Goal: Find specific page/section: Find specific page/section

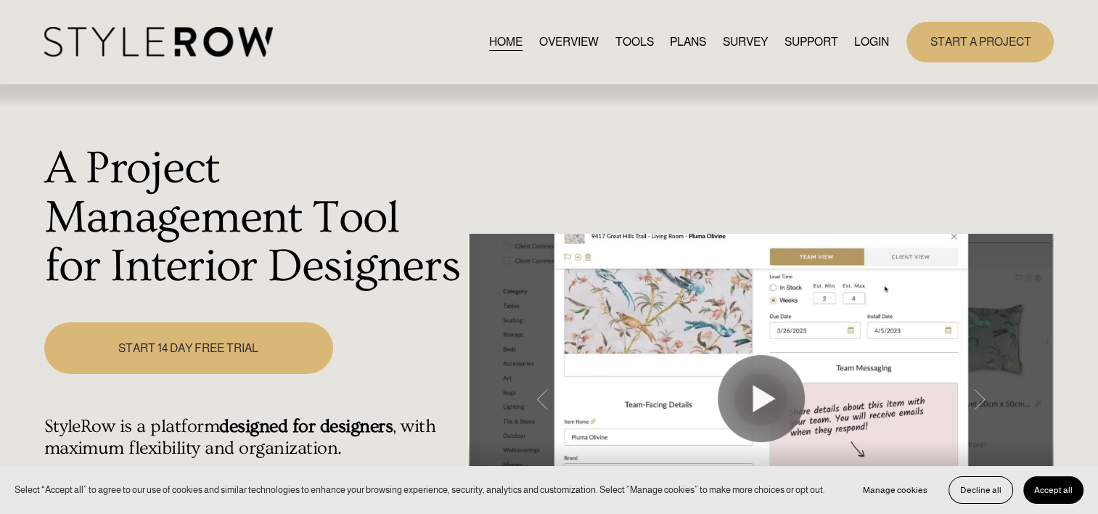
click at [856, 37] on link "LOGIN" at bounding box center [871, 42] width 35 height 20
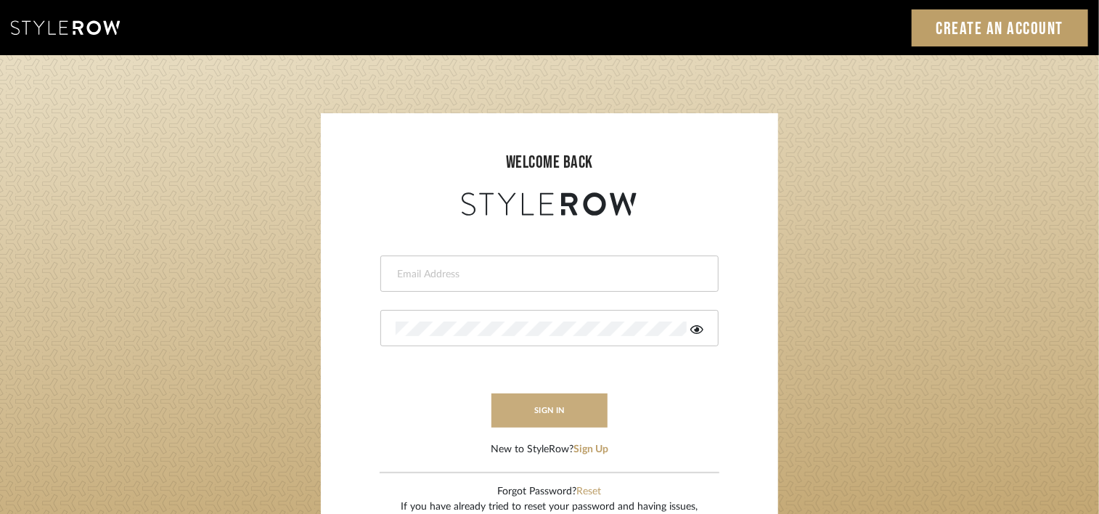
type input "emery@theperfectvignette.com"
click at [575, 401] on button "sign in" at bounding box center [549, 410] width 116 height 34
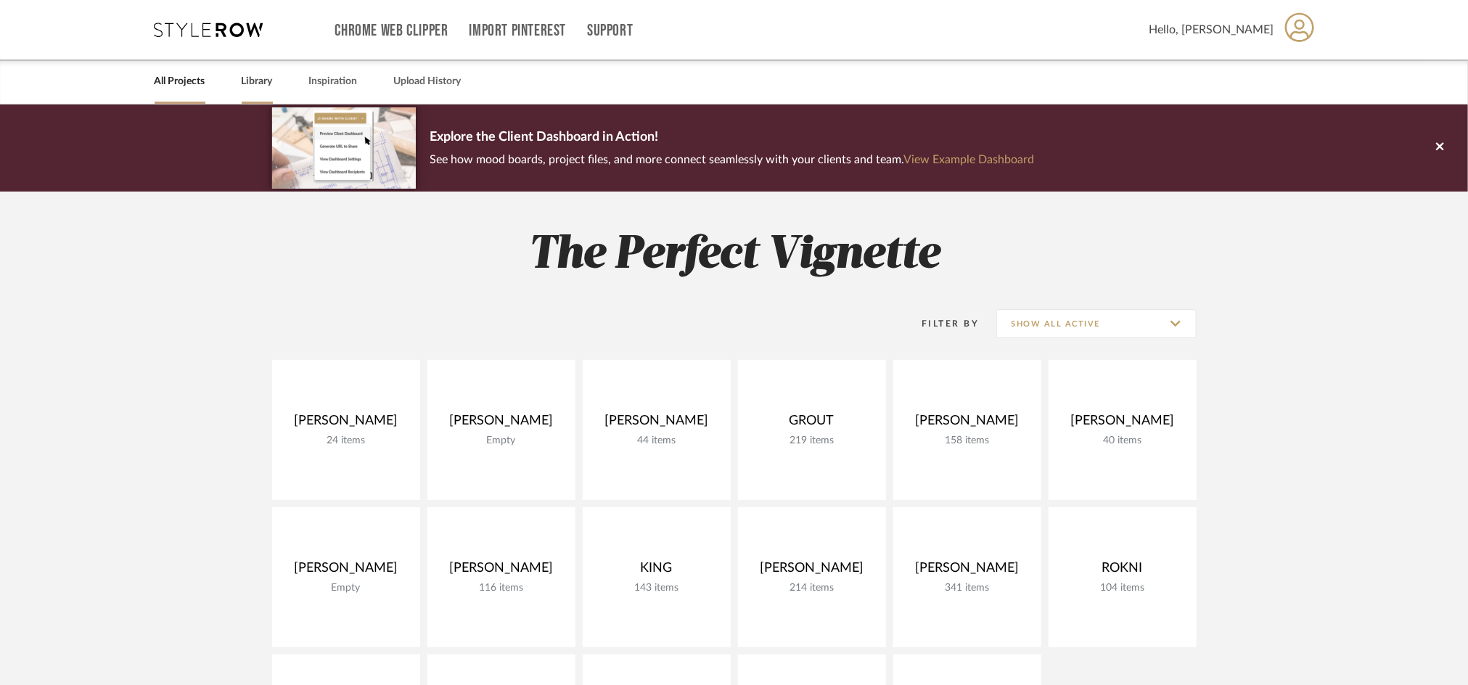
click at [270, 81] on link "Library" at bounding box center [257, 82] width 31 height 20
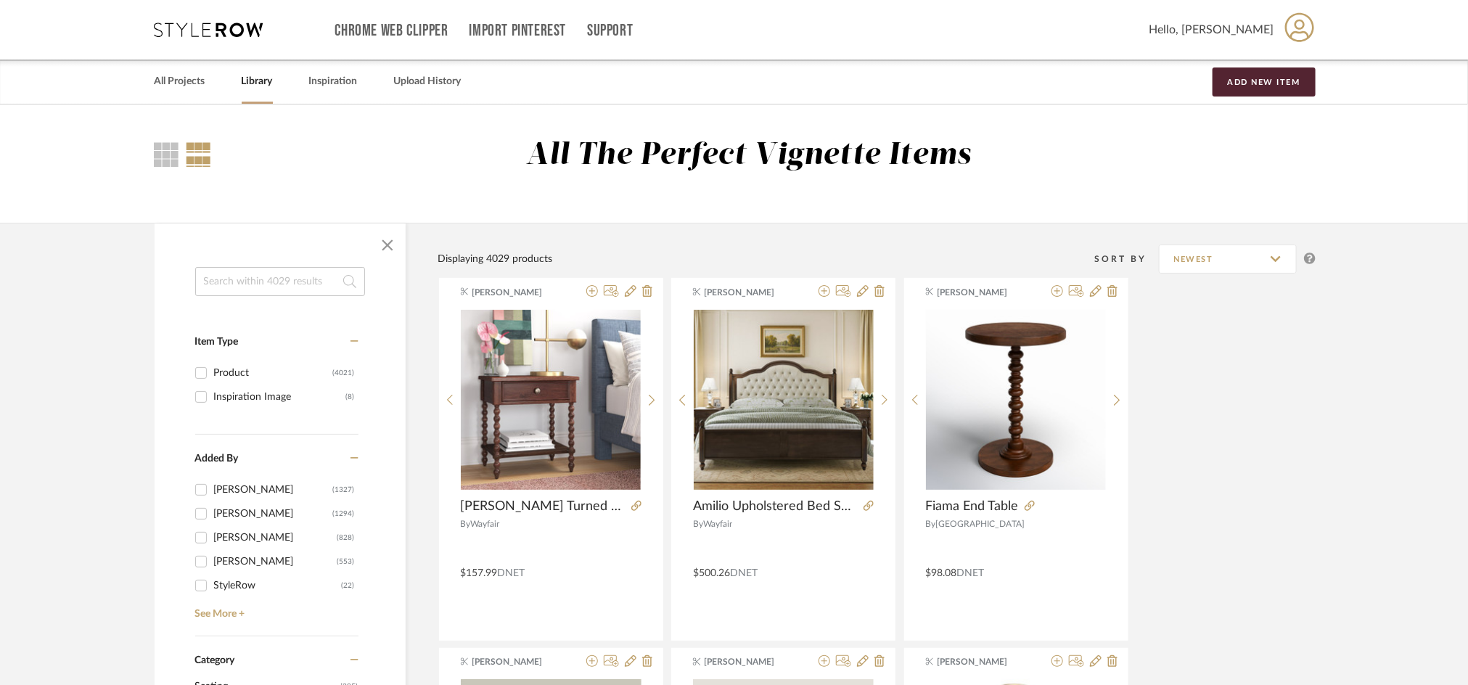
click at [270, 287] on input at bounding box center [280, 281] width 170 height 29
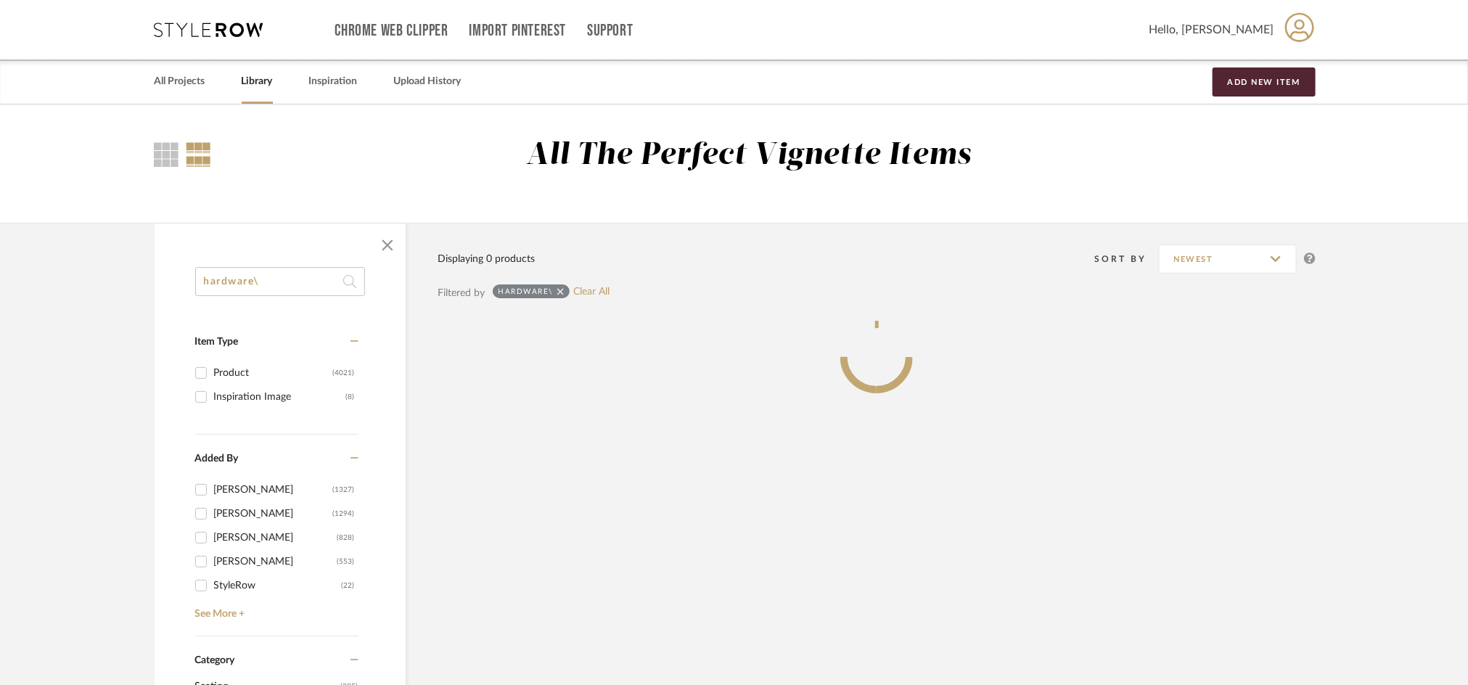
type input "hardware"
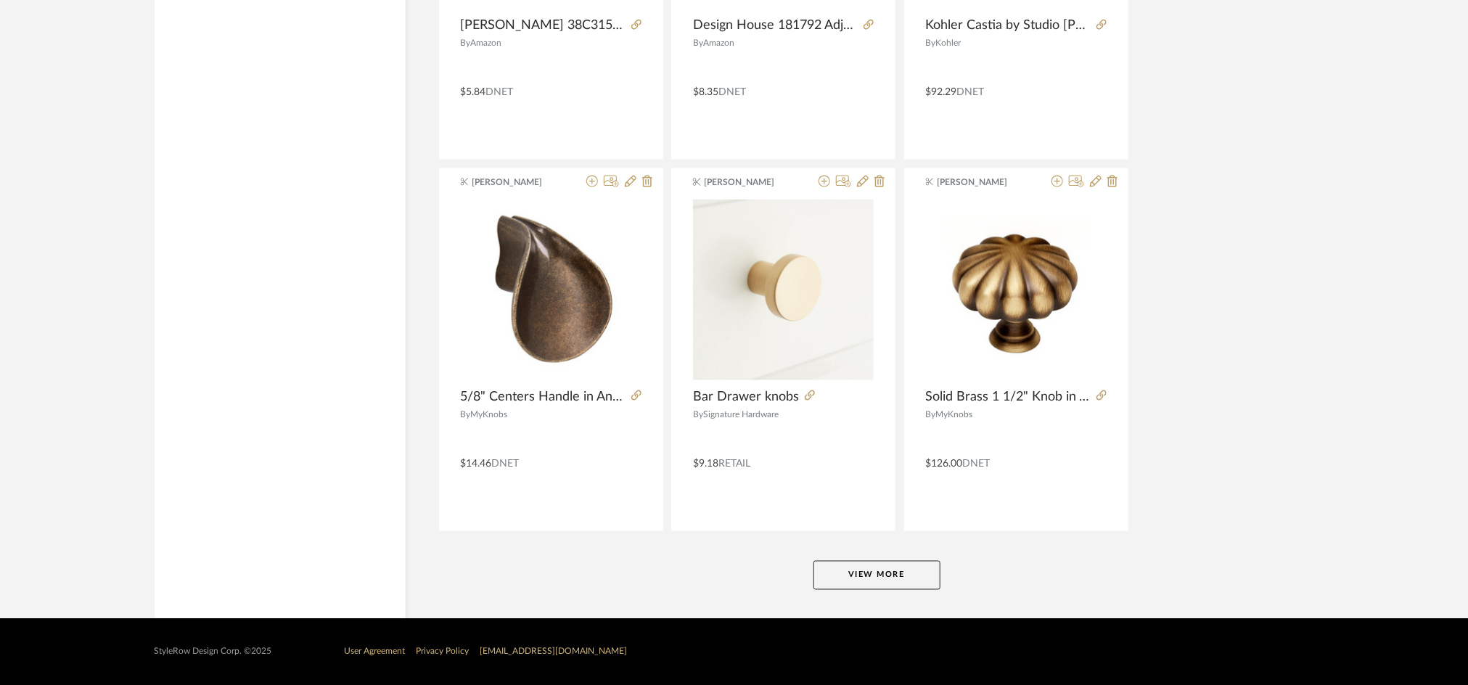
scroll to position [4236, 0]
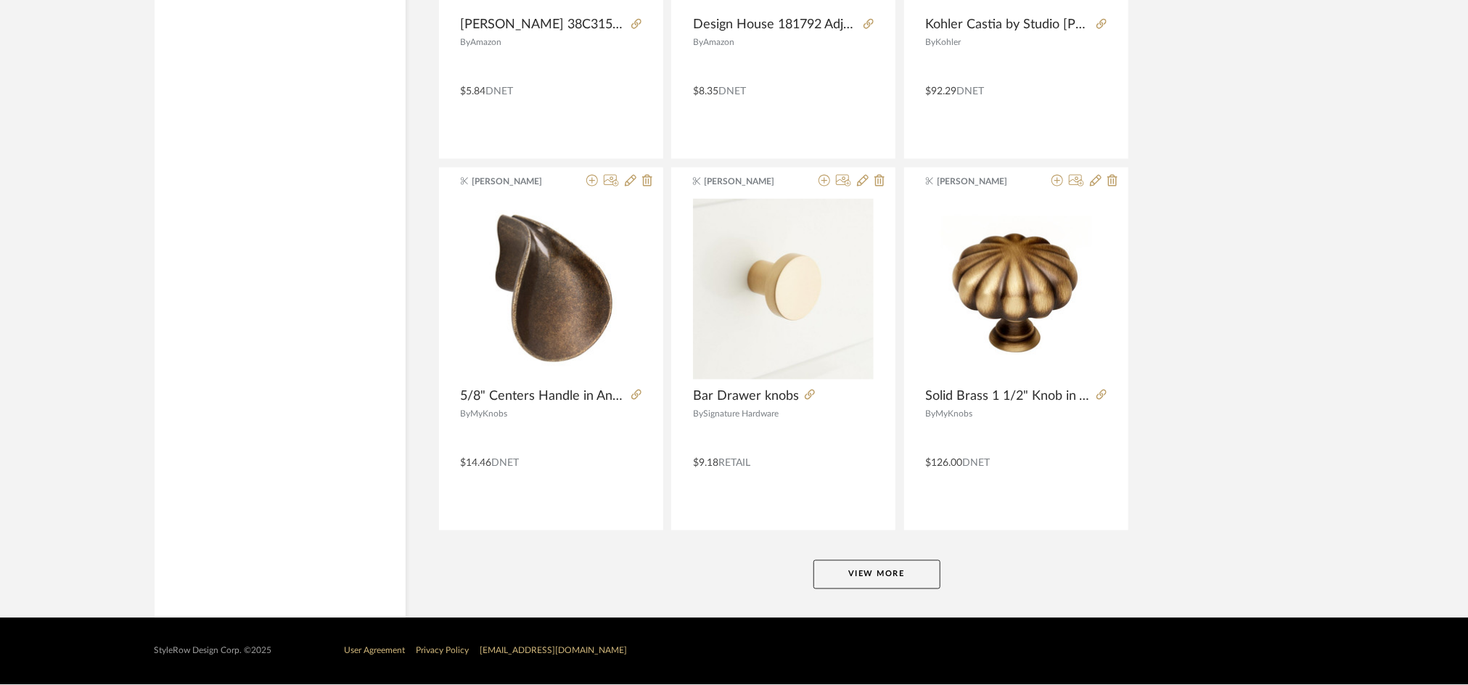
click at [915, 573] on button "View More" at bounding box center [877, 574] width 127 height 29
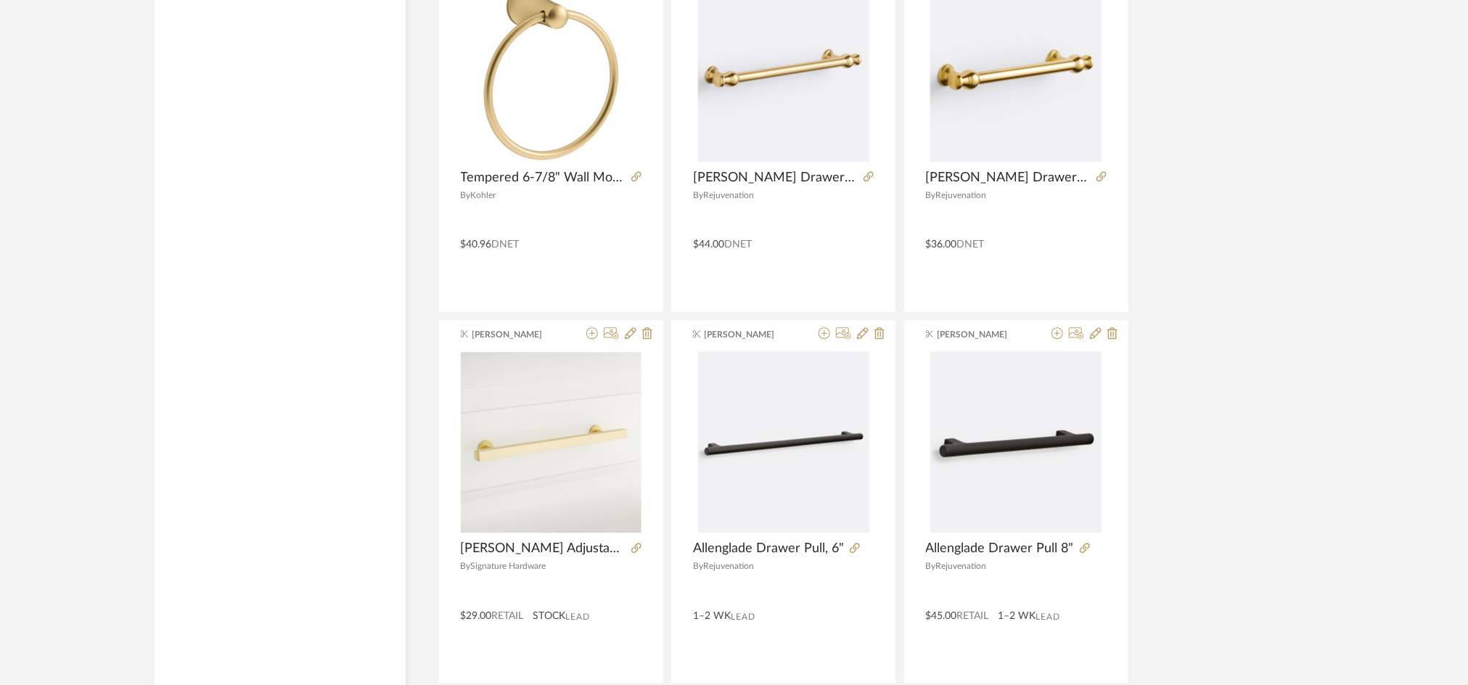
scroll to position [5398, 0]
